Goal: Task Accomplishment & Management: Use online tool/utility

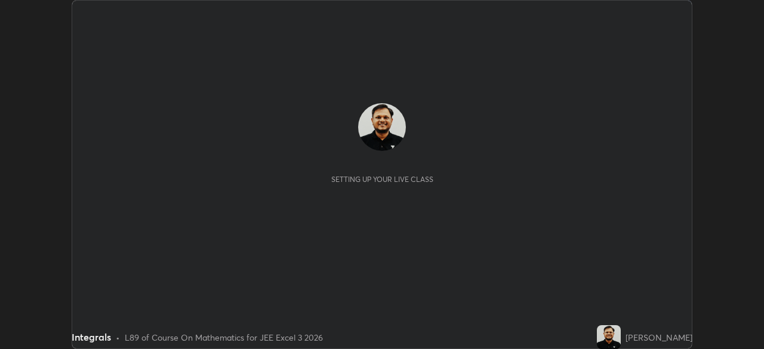
scroll to position [349, 764]
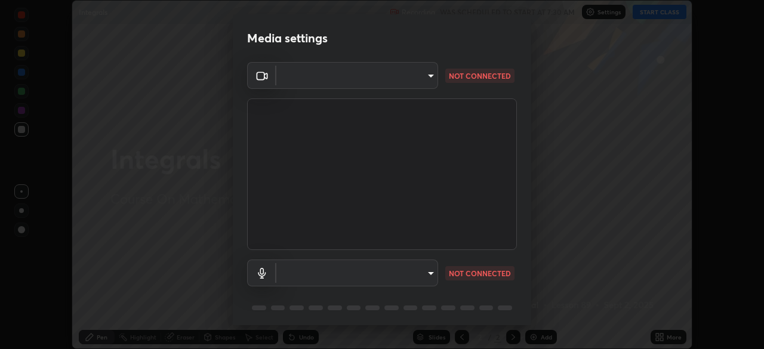
type input "0098613ca96d1cb365b3845fa694b9755ae94ec2d7c0f75973c998bbbf9ace16"
click at [423, 278] on body "Erase all Integrals Recording WAS SCHEDULED TO START AT 7:30 AM Settings START …" at bounding box center [382, 174] width 764 height 349
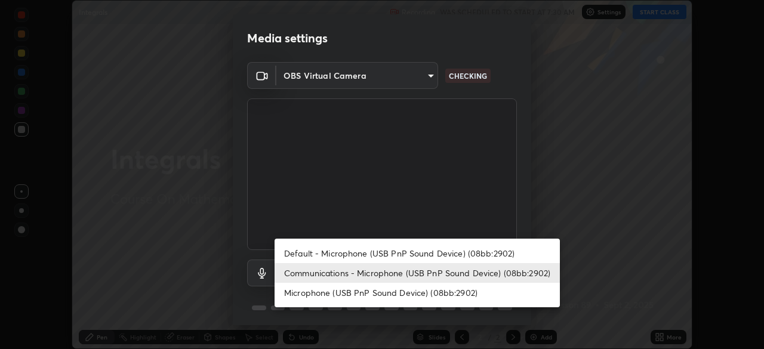
click at [440, 255] on li "Default - Microphone (USB PnP Sound Device) (08bb:2902)" at bounding box center [416, 253] width 285 height 20
type input "default"
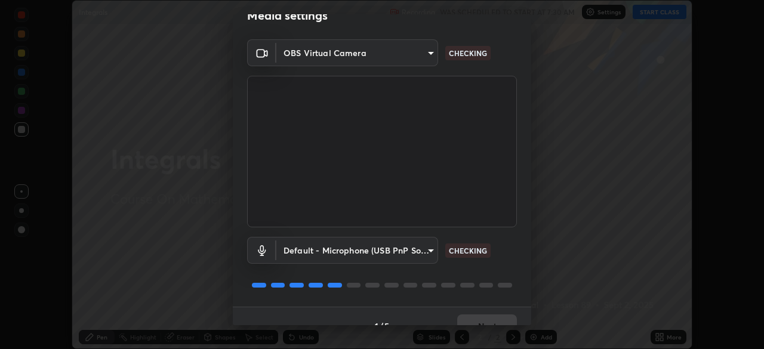
scroll to position [42, 0]
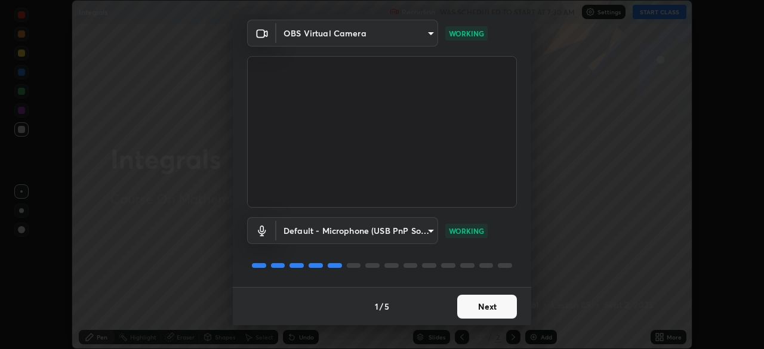
click at [484, 308] on button "Next" at bounding box center [487, 307] width 60 height 24
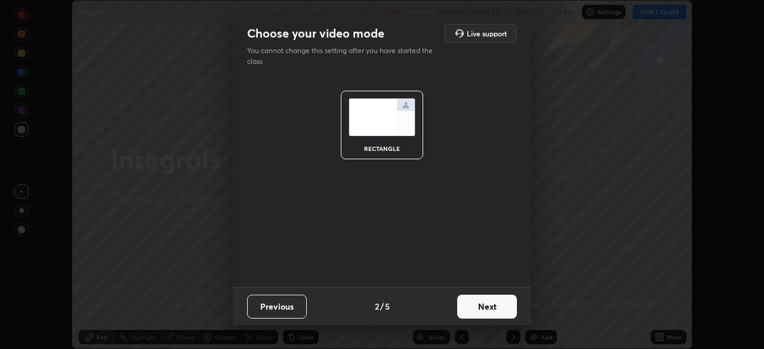
click at [495, 309] on button "Next" at bounding box center [487, 307] width 60 height 24
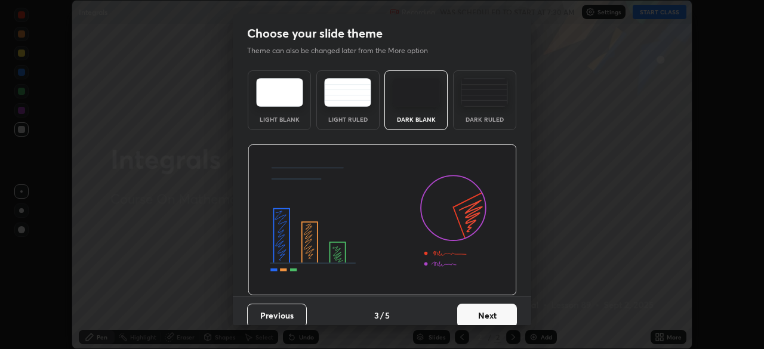
click at [502, 313] on button "Next" at bounding box center [487, 316] width 60 height 24
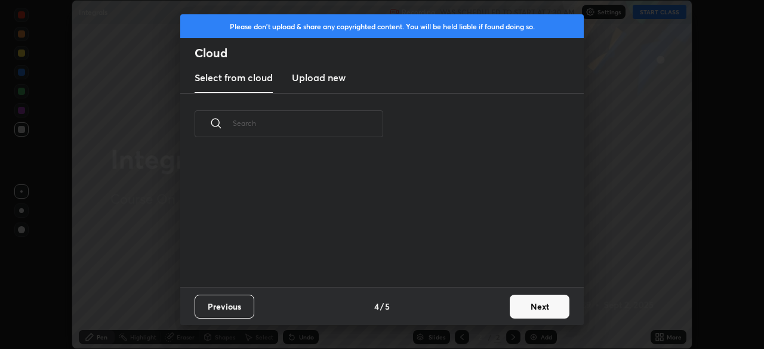
scroll to position [132, 383]
click at [526, 309] on button "Next" at bounding box center [540, 307] width 60 height 24
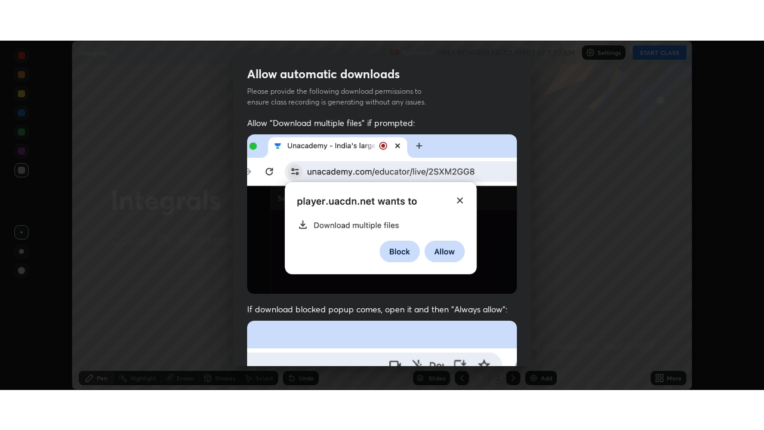
scroll to position [286, 0]
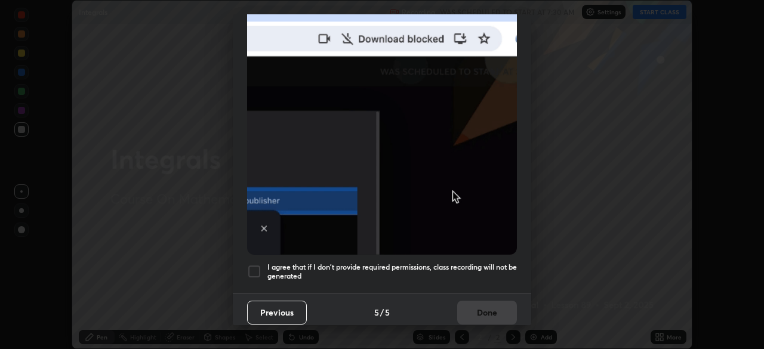
click at [256, 265] on div at bounding box center [254, 271] width 14 height 14
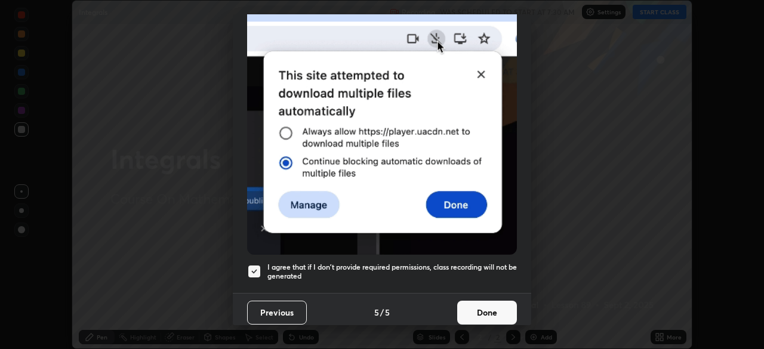
click at [491, 308] on button "Done" at bounding box center [487, 313] width 60 height 24
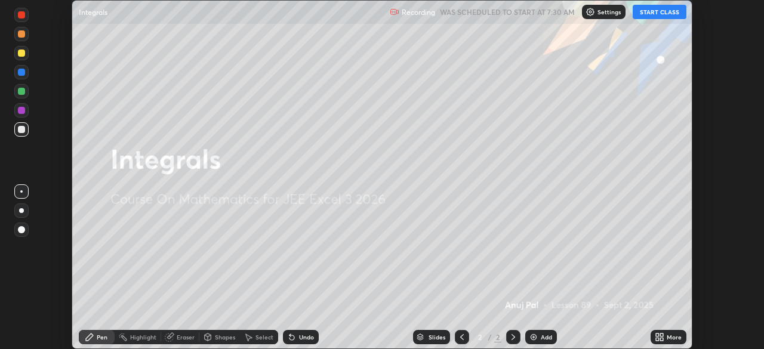
click at [648, 14] on button "START CLASS" at bounding box center [659, 12] width 54 height 14
click at [662, 338] on icon at bounding box center [661, 339] width 3 height 3
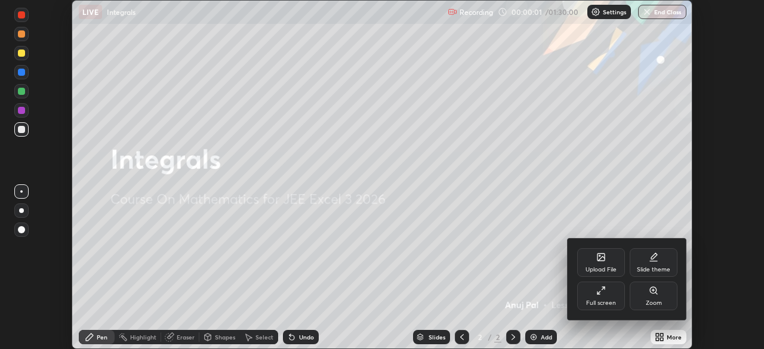
click at [600, 298] on div "Full screen" at bounding box center [601, 296] width 48 height 29
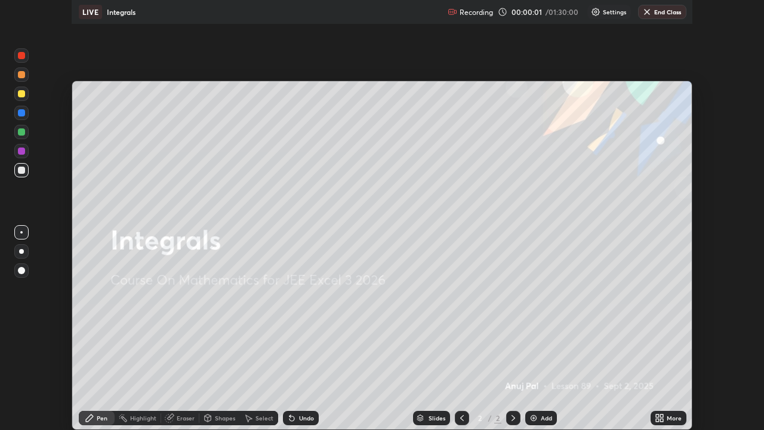
scroll to position [430, 764]
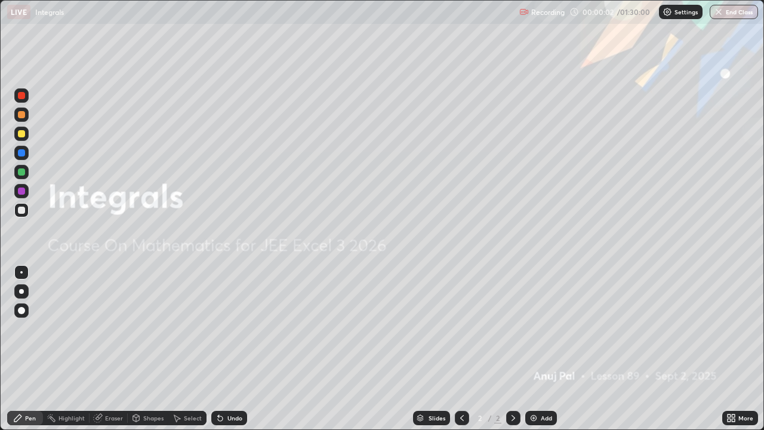
click at [548, 348] on div "Add" at bounding box center [546, 418] width 11 height 6
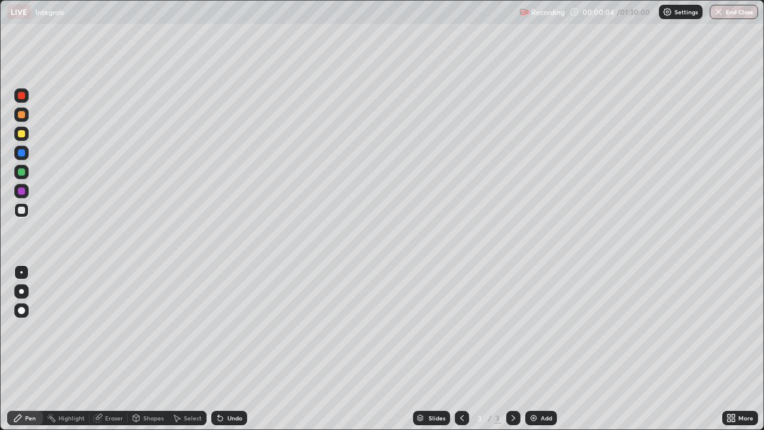
click at [26, 113] on div at bounding box center [21, 114] width 14 height 14
click at [230, 348] on div "Undo" at bounding box center [234, 418] width 15 height 6
click at [231, 348] on div "Undo" at bounding box center [234, 418] width 15 height 6
click at [24, 210] on div at bounding box center [21, 209] width 7 height 7
click at [224, 348] on div "Undo" at bounding box center [229, 417] width 36 height 14
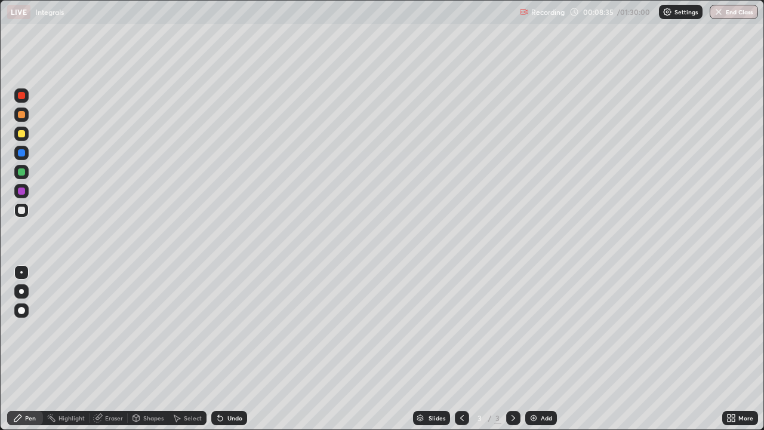
click at [225, 348] on div "Undo" at bounding box center [229, 417] width 36 height 14
click at [227, 348] on div "Undo" at bounding box center [234, 418] width 15 height 6
click at [231, 348] on div "Undo" at bounding box center [234, 418] width 15 height 6
click at [236, 348] on div "Undo" at bounding box center [229, 417] width 36 height 14
click at [232, 348] on div "Undo" at bounding box center [234, 418] width 15 height 6
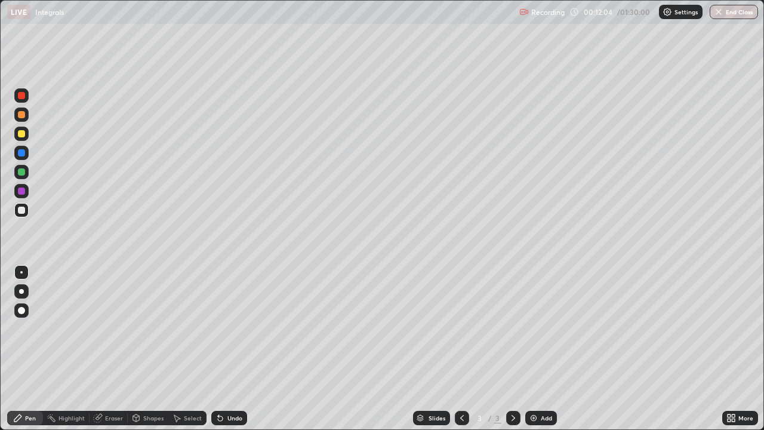
click at [233, 348] on div "Undo" at bounding box center [234, 418] width 15 height 6
click at [533, 348] on img at bounding box center [534, 418] width 10 height 10
click at [22, 116] on div at bounding box center [21, 114] width 7 height 7
click at [234, 348] on div "Undo" at bounding box center [234, 418] width 15 height 6
click at [231, 348] on div "Undo" at bounding box center [234, 418] width 15 height 6
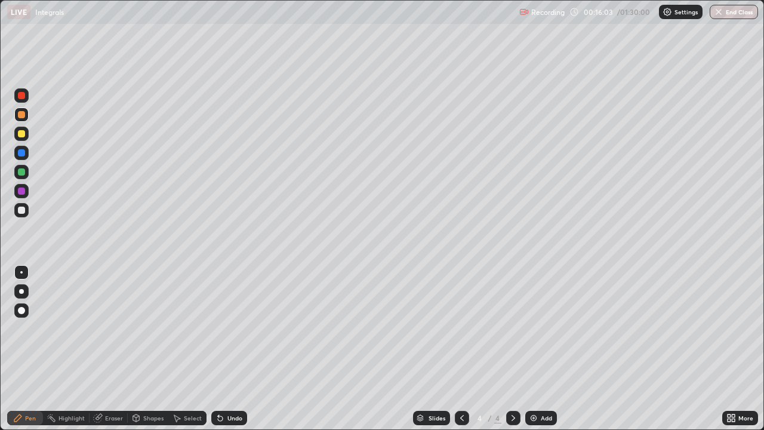
click at [224, 348] on div "Undo" at bounding box center [229, 417] width 36 height 14
click at [460, 348] on icon at bounding box center [462, 418] width 4 height 6
click at [231, 348] on div "Undo" at bounding box center [234, 418] width 15 height 6
click at [20, 175] on div at bounding box center [21, 171] width 7 height 7
click at [236, 348] on div "Undo" at bounding box center [229, 417] width 36 height 14
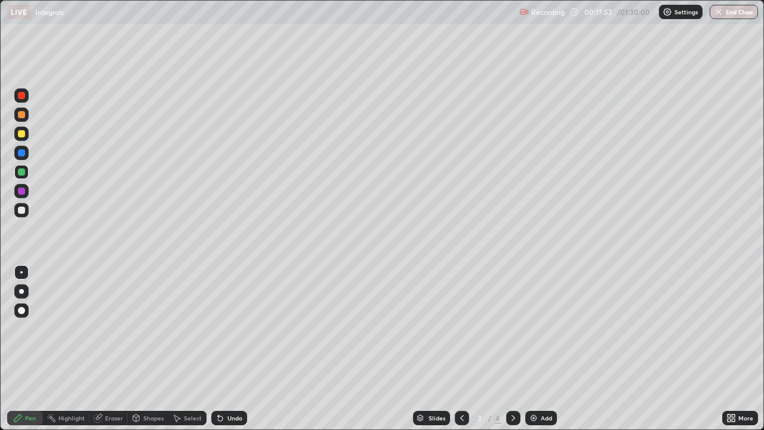
click at [27, 212] on div at bounding box center [21, 210] width 14 height 14
click at [231, 348] on div "Undo" at bounding box center [229, 417] width 36 height 14
click at [226, 348] on div "Undo" at bounding box center [229, 417] width 36 height 14
click at [217, 348] on div "Undo" at bounding box center [229, 417] width 36 height 14
click at [23, 116] on div at bounding box center [21, 114] width 7 height 7
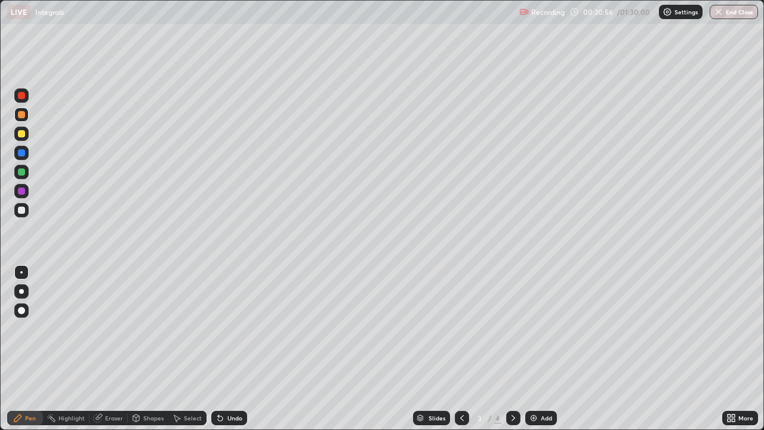
click at [511, 348] on icon at bounding box center [513, 418] width 4 height 6
click at [23, 172] on div at bounding box center [21, 171] width 7 height 7
click at [234, 348] on div "Undo" at bounding box center [229, 417] width 36 height 14
click at [237, 348] on div "Undo" at bounding box center [229, 417] width 36 height 14
click at [232, 348] on div "Undo" at bounding box center [234, 418] width 15 height 6
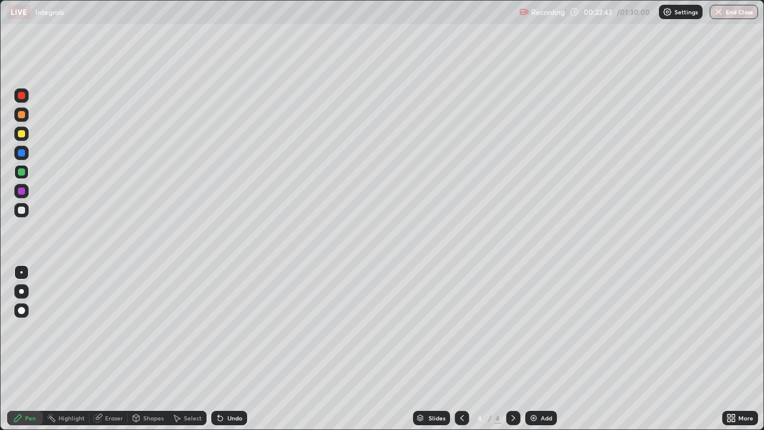
click at [18, 191] on div at bounding box center [21, 190] width 7 height 7
click at [24, 112] on div at bounding box center [21, 114] width 7 height 7
click at [26, 214] on div at bounding box center [21, 210] width 14 height 14
click at [234, 348] on div "Undo" at bounding box center [234, 418] width 15 height 6
click at [230, 348] on div "Undo" at bounding box center [234, 418] width 15 height 6
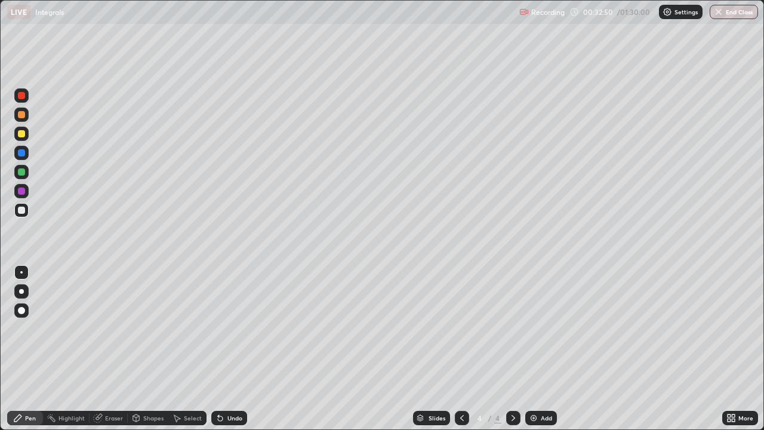
click at [27, 116] on div at bounding box center [21, 114] width 14 height 14
click at [539, 348] on div "Add" at bounding box center [541, 417] width 32 height 14
click at [24, 174] on div at bounding box center [21, 171] width 7 height 7
click at [26, 133] on div at bounding box center [21, 133] width 14 height 14
click at [21, 190] on div at bounding box center [21, 190] width 7 height 7
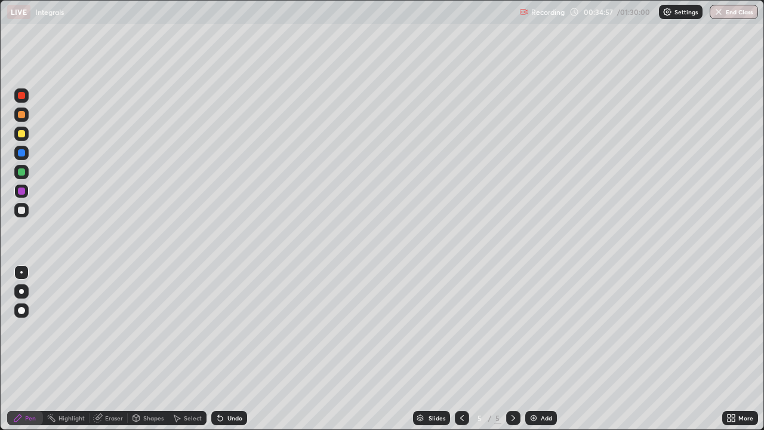
click at [227, 348] on div "Undo" at bounding box center [234, 418] width 15 height 6
click at [229, 348] on div "Undo" at bounding box center [229, 417] width 36 height 14
click at [230, 348] on div "Undo" at bounding box center [234, 418] width 15 height 6
click at [22, 212] on div at bounding box center [21, 209] width 7 height 7
click at [224, 348] on div "Undo" at bounding box center [229, 417] width 36 height 14
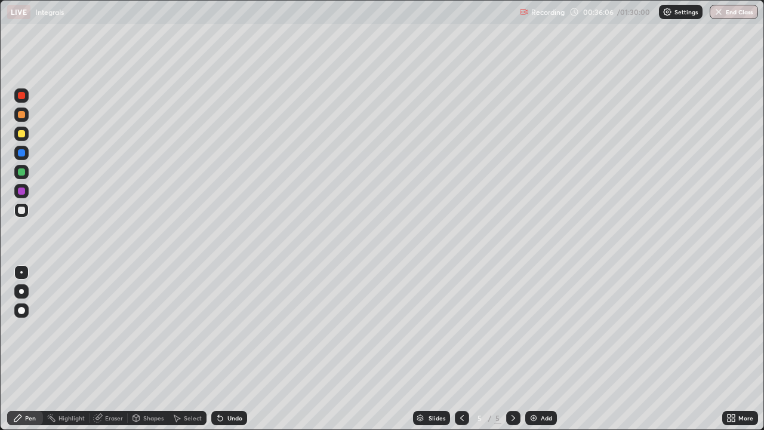
click at [224, 348] on div "Undo" at bounding box center [229, 417] width 36 height 14
click at [230, 348] on div "Undo" at bounding box center [234, 418] width 15 height 6
click at [109, 348] on div "Eraser" at bounding box center [114, 418] width 18 height 6
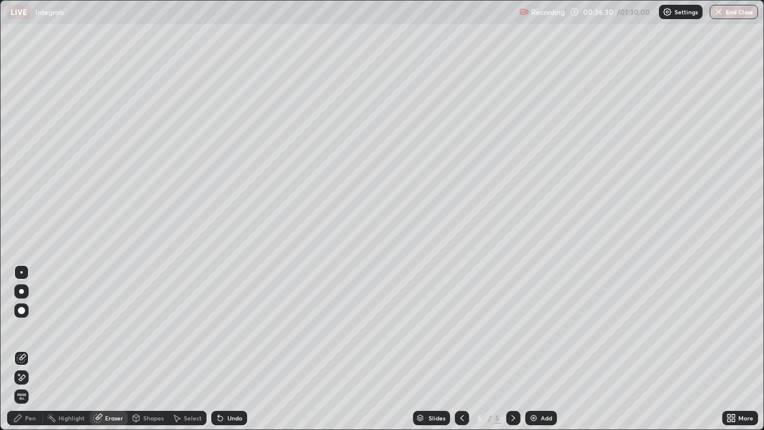
click at [26, 348] on div "Pen" at bounding box center [30, 418] width 11 height 6
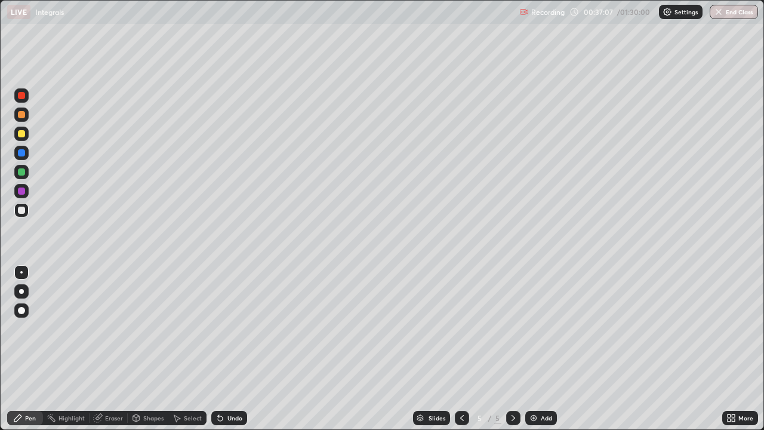
click at [20, 111] on div at bounding box center [21, 114] width 7 height 7
click at [27, 214] on div at bounding box center [21, 210] width 14 height 14
click at [243, 348] on div "Undo" at bounding box center [229, 417] width 36 height 14
click at [21, 172] on div at bounding box center [21, 171] width 7 height 7
click at [23, 132] on div at bounding box center [21, 133] width 7 height 7
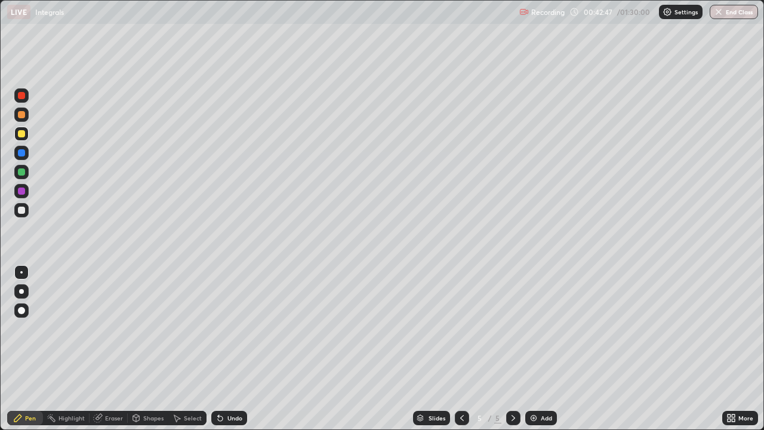
click at [536, 348] on img at bounding box center [534, 418] width 10 height 10
click at [24, 115] on div at bounding box center [21, 114] width 7 height 7
click at [223, 348] on div "Undo" at bounding box center [229, 417] width 36 height 14
click at [224, 348] on div "Undo" at bounding box center [229, 417] width 36 height 14
click at [227, 348] on div "Undo" at bounding box center [229, 417] width 36 height 14
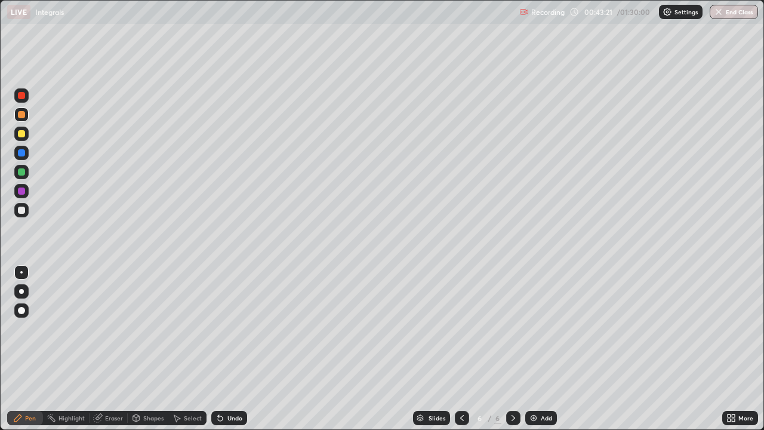
click at [242, 348] on div "Undo" at bounding box center [229, 417] width 36 height 14
click at [22, 209] on div at bounding box center [21, 209] width 7 height 7
click at [223, 348] on icon at bounding box center [220, 418] width 10 height 10
click at [231, 348] on div "Undo" at bounding box center [234, 418] width 15 height 6
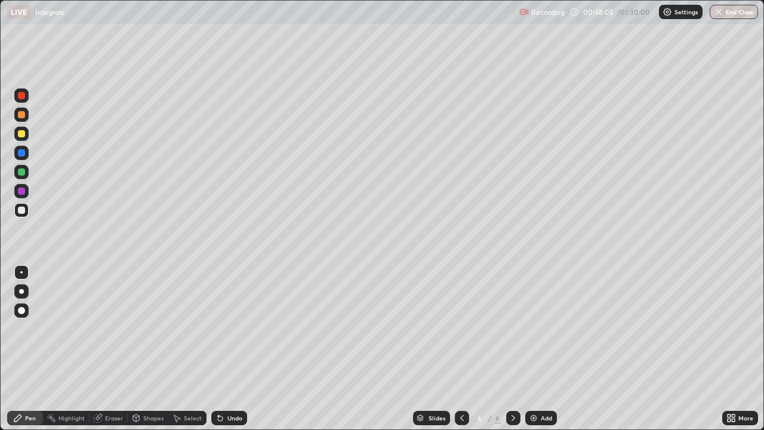
click at [218, 348] on icon at bounding box center [218, 415] width 1 height 1
click at [243, 348] on div "Undo" at bounding box center [229, 417] width 36 height 14
click at [230, 348] on div "Undo" at bounding box center [234, 418] width 15 height 6
click at [113, 348] on div "Eraser" at bounding box center [114, 418] width 18 height 6
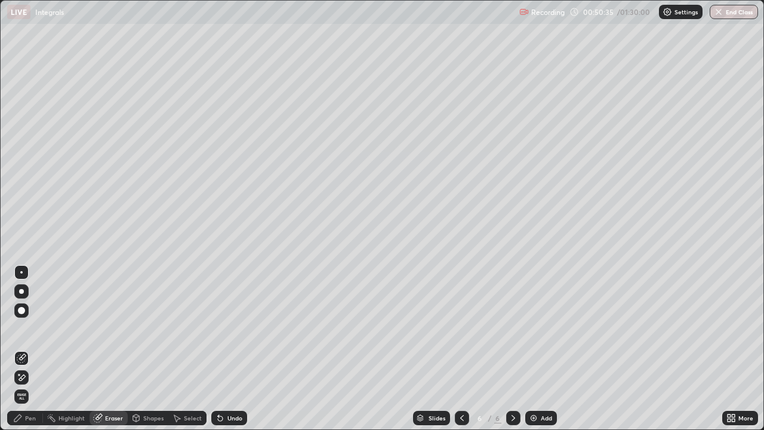
click at [29, 348] on div "Pen" at bounding box center [30, 418] width 11 height 6
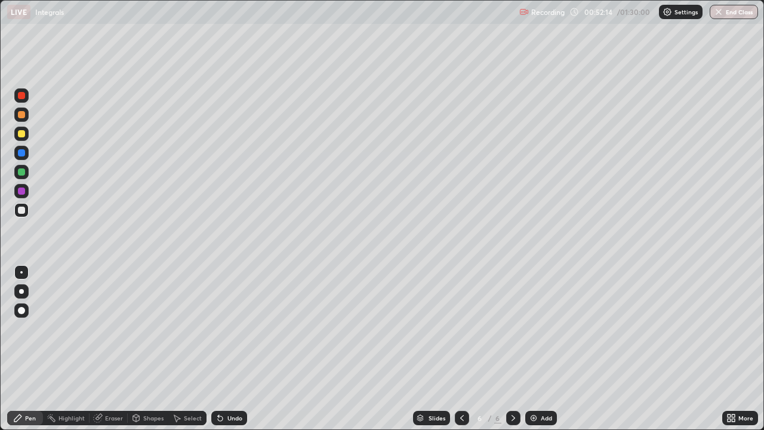
click at [21, 120] on div at bounding box center [21, 114] width 14 height 14
click at [541, 348] on div "Add" at bounding box center [546, 418] width 11 height 6
click at [462, 348] on icon at bounding box center [462, 418] width 4 height 6
click at [510, 348] on icon at bounding box center [513, 418] width 10 height 10
click at [26, 213] on div at bounding box center [21, 210] width 14 height 14
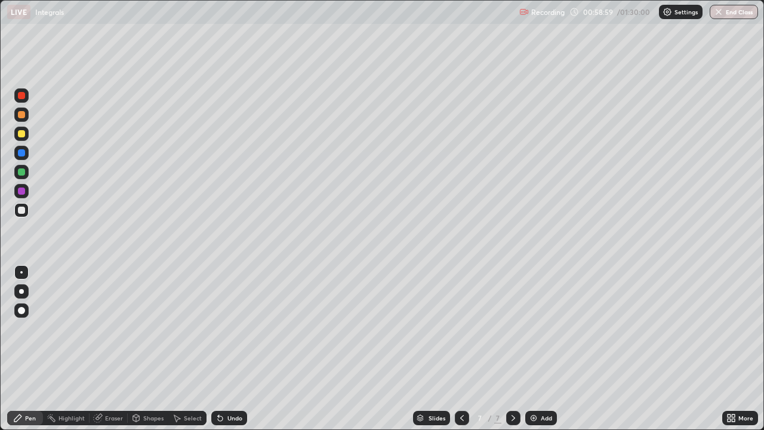
click at [227, 348] on div "Undo" at bounding box center [234, 418] width 15 height 6
click at [229, 348] on div "Undo" at bounding box center [234, 418] width 15 height 6
click at [240, 348] on div "Undo" at bounding box center [229, 417] width 36 height 14
click at [241, 348] on div "Undo" at bounding box center [229, 417] width 36 height 14
click at [24, 116] on div at bounding box center [21, 114] width 7 height 7
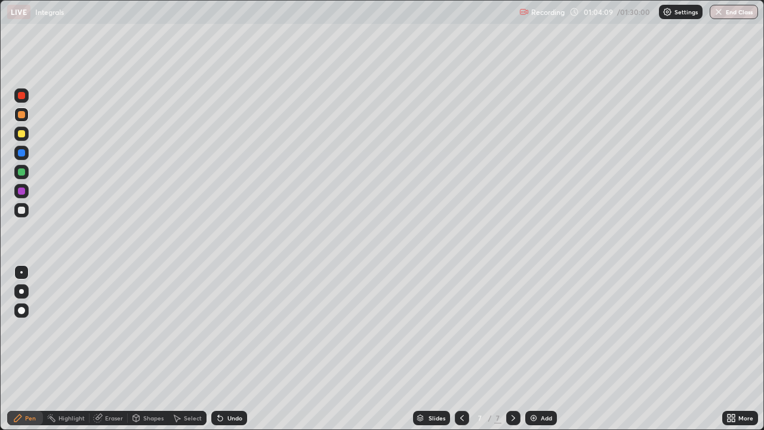
click at [22, 170] on div at bounding box center [21, 171] width 7 height 7
click at [535, 348] on img at bounding box center [534, 418] width 10 height 10
click at [224, 348] on div "Undo" at bounding box center [229, 417] width 36 height 14
click at [226, 348] on div "Undo" at bounding box center [229, 417] width 36 height 14
click at [23, 212] on div at bounding box center [21, 209] width 7 height 7
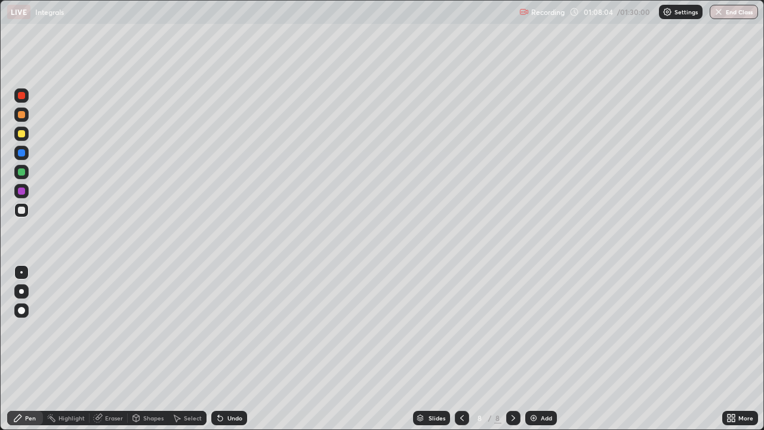
click at [228, 348] on div "Undo" at bounding box center [229, 417] width 36 height 14
click at [23, 153] on div at bounding box center [21, 152] width 7 height 7
click at [243, 348] on div "Undo" at bounding box center [229, 417] width 36 height 14
click at [245, 348] on div "Undo" at bounding box center [229, 417] width 36 height 14
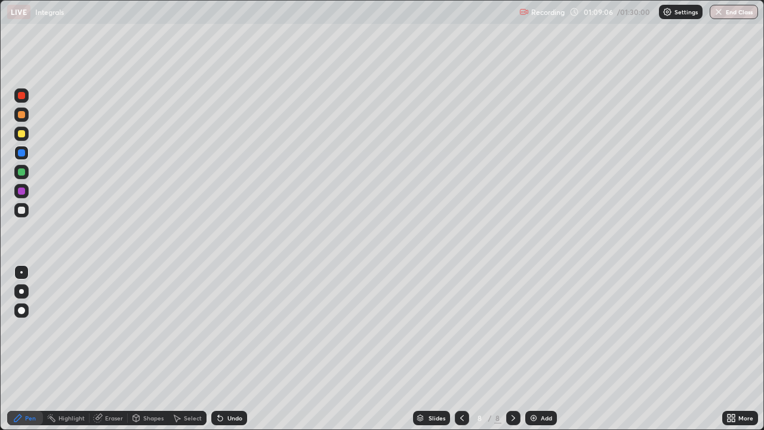
click at [254, 348] on div "Slides 8 / 8 Add" at bounding box center [484, 418] width 475 height 24
click at [253, 348] on div "Slides 8 / 8 Add" at bounding box center [484, 418] width 475 height 24
click at [239, 348] on div "Undo" at bounding box center [234, 418] width 15 height 6
click at [239, 348] on div "Undo" at bounding box center [229, 417] width 36 height 14
click at [24, 115] on div at bounding box center [21, 114] width 7 height 7
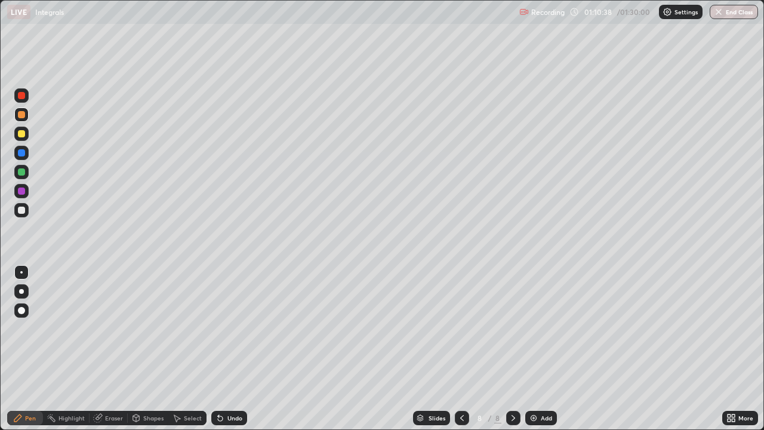
click at [20, 133] on div at bounding box center [21, 133] width 7 height 7
click at [116, 348] on div "Eraser" at bounding box center [114, 418] width 18 height 6
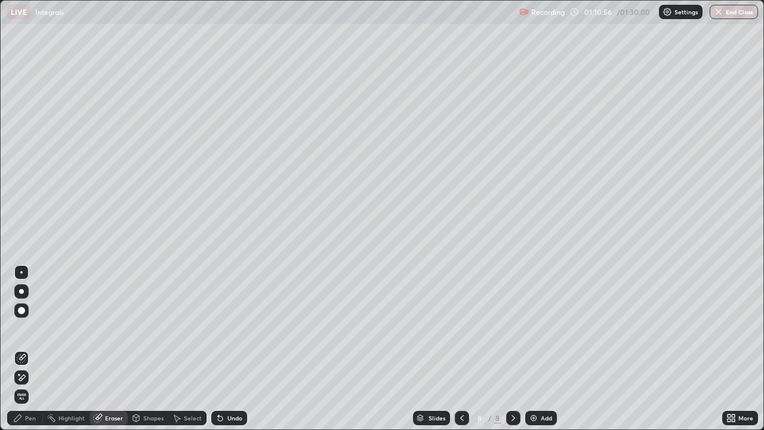
click at [33, 348] on div "Pen" at bounding box center [30, 418] width 11 height 6
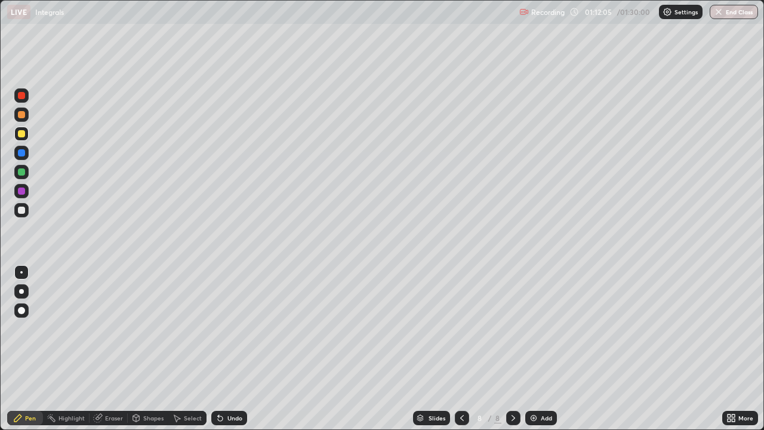
click at [23, 211] on div at bounding box center [21, 209] width 7 height 7
click at [23, 116] on div at bounding box center [21, 114] width 7 height 7
click at [535, 348] on img at bounding box center [534, 418] width 10 height 10
click at [237, 348] on div "Undo" at bounding box center [229, 417] width 36 height 14
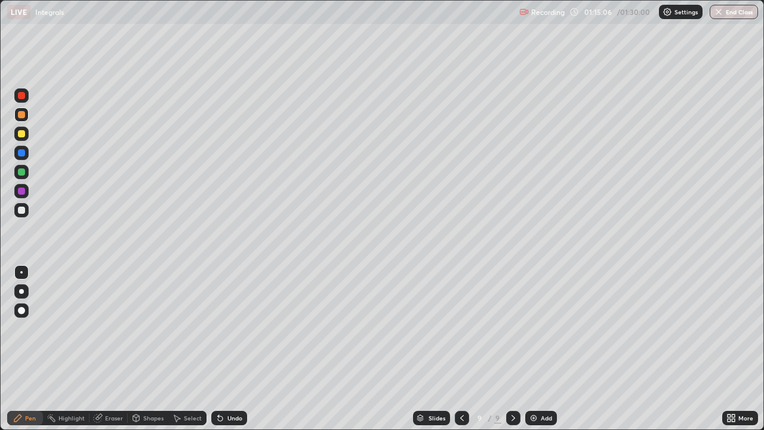
click at [223, 348] on div "Undo" at bounding box center [229, 417] width 36 height 14
click at [227, 348] on div "Undo" at bounding box center [234, 418] width 15 height 6
click at [22, 172] on div at bounding box center [21, 171] width 7 height 7
click at [233, 348] on div "Undo" at bounding box center [234, 418] width 15 height 6
click at [24, 211] on div at bounding box center [21, 209] width 7 height 7
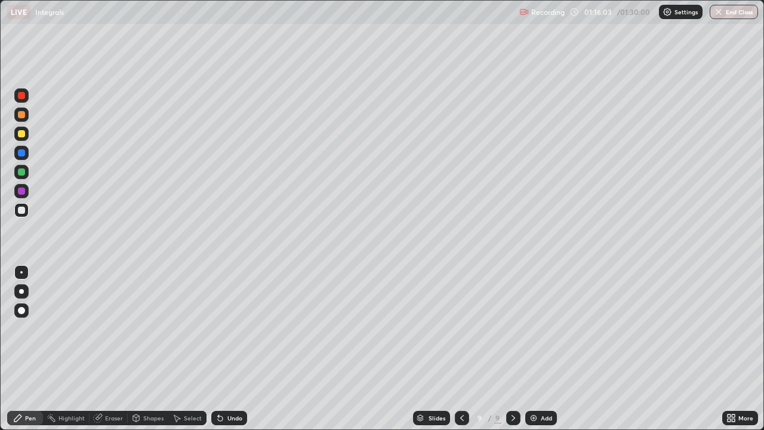
click at [227, 348] on div "Undo" at bounding box center [234, 418] width 15 height 6
click at [232, 348] on div "Undo" at bounding box center [229, 417] width 36 height 14
click at [231, 348] on div "Undo" at bounding box center [229, 417] width 36 height 14
click at [234, 348] on div "Undo" at bounding box center [234, 418] width 15 height 6
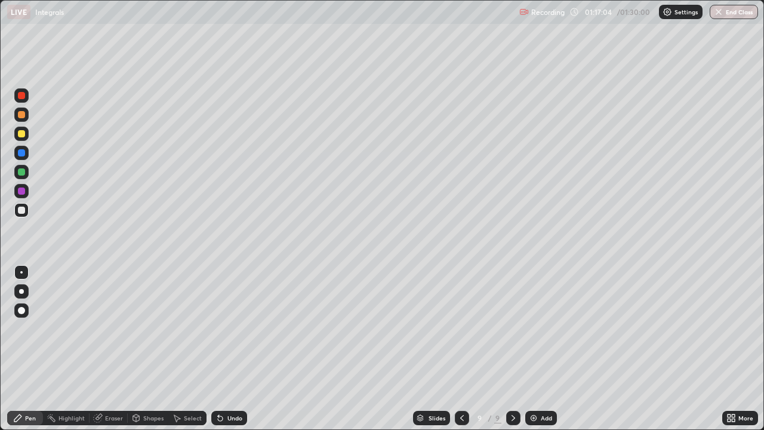
click at [234, 348] on div "Undo" at bounding box center [234, 418] width 15 height 6
click at [237, 348] on div "Undo" at bounding box center [234, 418] width 15 height 6
click at [23, 192] on div at bounding box center [21, 190] width 7 height 7
click at [21, 132] on div at bounding box center [21, 133] width 7 height 7
click at [26, 211] on div at bounding box center [21, 210] width 14 height 14
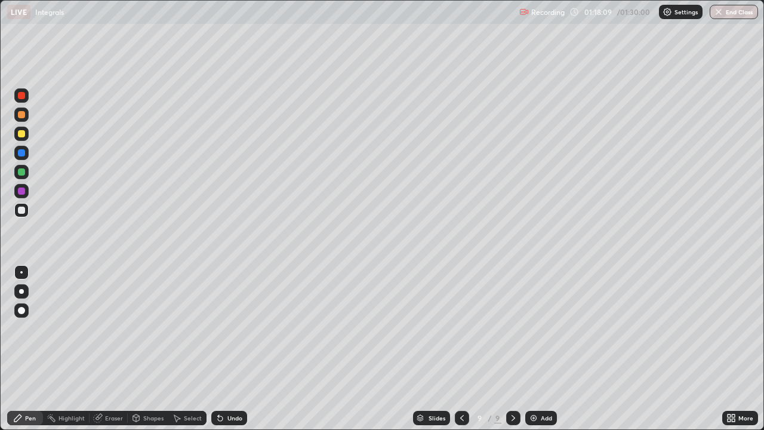
click at [112, 348] on div "Eraser" at bounding box center [114, 418] width 18 height 6
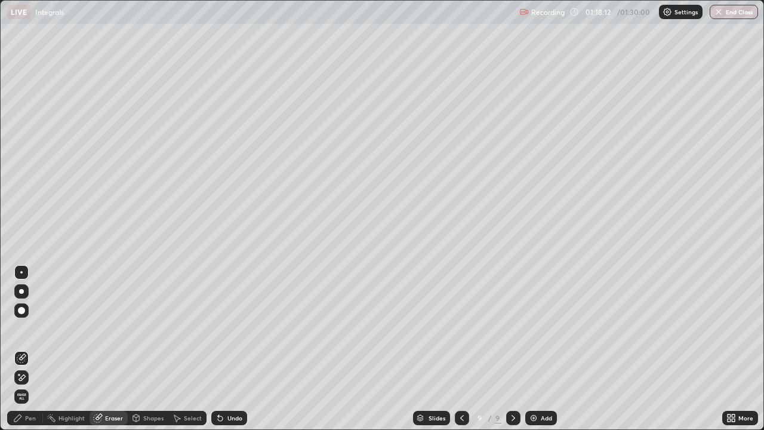
click at [39, 348] on div "Pen" at bounding box center [25, 417] width 36 height 14
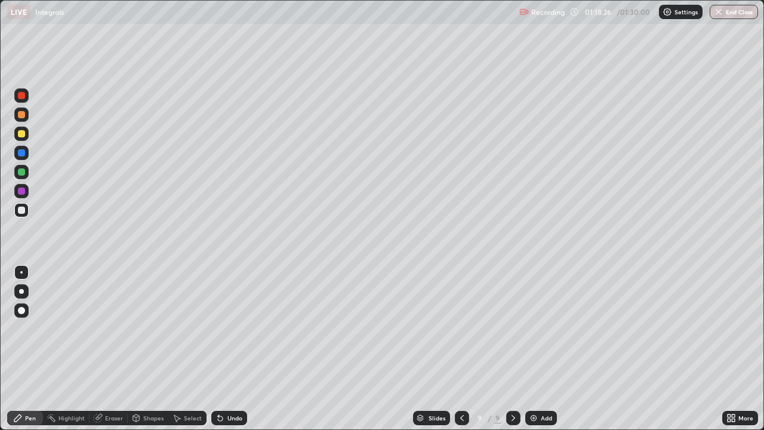
click at [225, 348] on div "Undo" at bounding box center [229, 417] width 36 height 14
click at [237, 348] on div "Undo" at bounding box center [229, 417] width 36 height 14
click at [234, 348] on div "Undo" at bounding box center [234, 418] width 15 height 6
click at [23, 172] on div at bounding box center [21, 171] width 7 height 7
click at [238, 348] on div "Undo" at bounding box center [229, 417] width 36 height 14
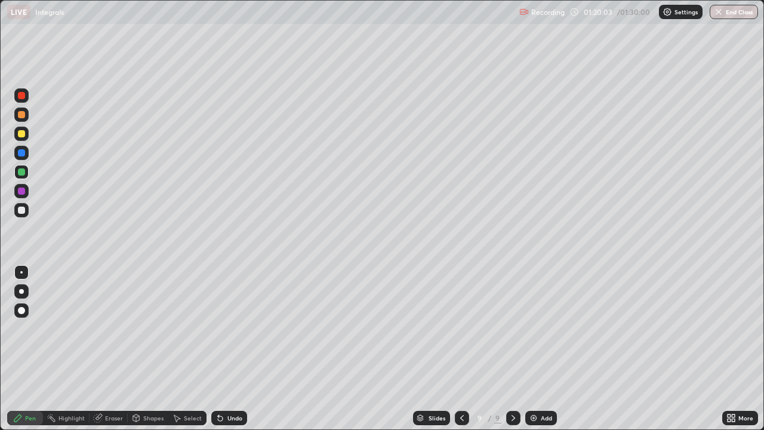
click at [237, 348] on div "Undo" at bounding box center [229, 417] width 36 height 14
click at [235, 348] on div "Undo" at bounding box center [234, 418] width 15 height 6
click at [234, 348] on div "Undo" at bounding box center [229, 417] width 36 height 14
click at [22, 115] on div at bounding box center [21, 114] width 7 height 7
click at [720, 14] on img "button" at bounding box center [719, 12] width 10 height 10
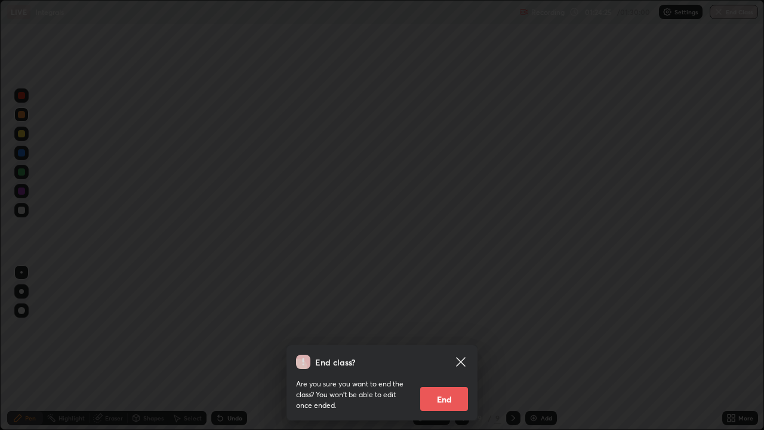
click at [446, 348] on button "End" at bounding box center [444, 399] width 48 height 24
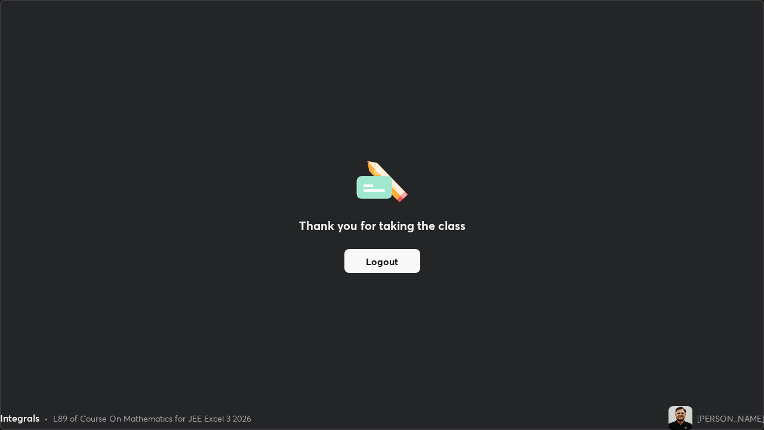
click at [403, 261] on button "Logout" at bounding box center [382, 261] width 76 height 24
